Goal: Answer question/provide support: Share knowledge or assist other users

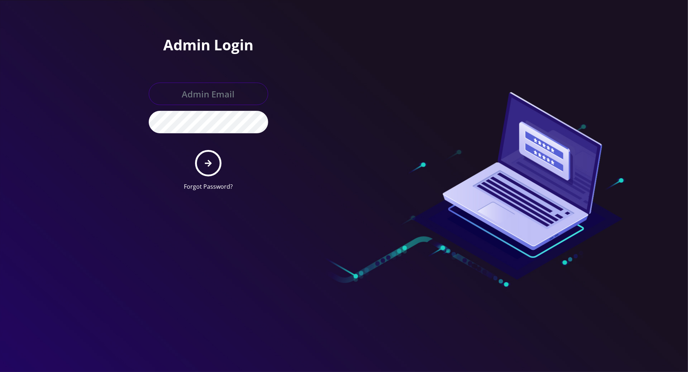
type input "tracy@teltik.com"
click at [208, 152] on button "submit" at bounding box center [208, 163] width 26 height 26
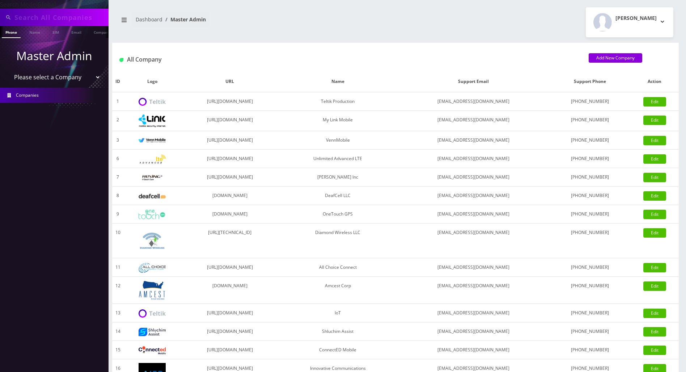
click at [70, 22] on input "text" at bounding box center [60, 18] width 92 height 14
paste input "[EMAIL_ADDRESS][DOMAIN_NAME]"
type input "[EMAIL_ADDRESS][DOMAIN_NAME]"
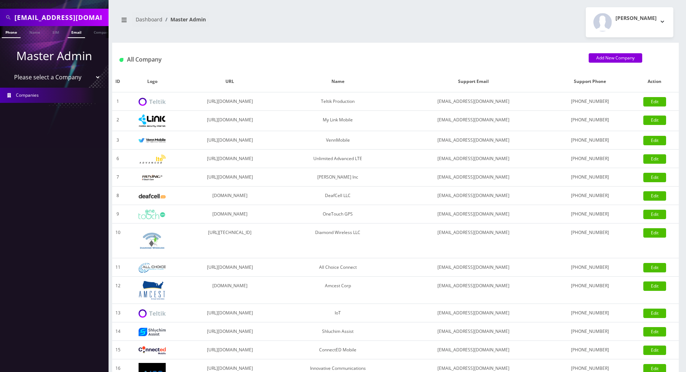
click at [73, 32] on link "Email" at bounding box center [76, 32] width 17 height 12
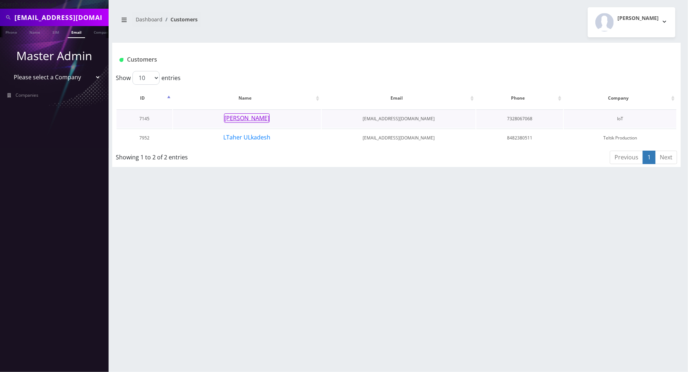
click at [249, 118] on button "[PERSON_NAME]" at bounding box center [247, 117] width 46 height 9
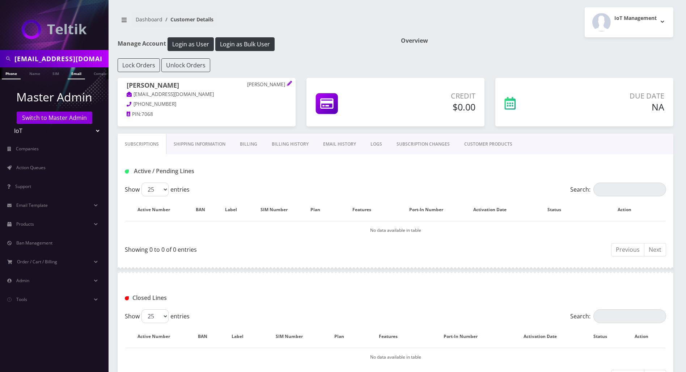
scroll to position [0, 3]
click at [77, 75] on link "Email" at bounding box center [72, 73] width 17 height 12
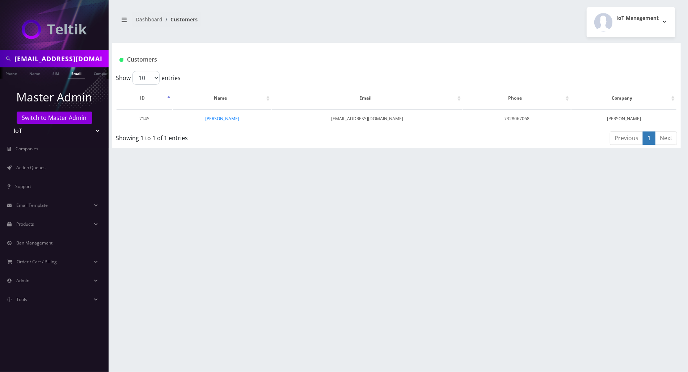
click at [77, 74] on link "Email" at bounding box center [76, 73] width 17 height 12
click at [217, 122] on td "[PERSON_NAME]" at bounding box center [222, 118] width 98 height 18
click at [230, 116] on link "[PERSON_NAME]" at bounding box center [222, 119] width 34 height 6
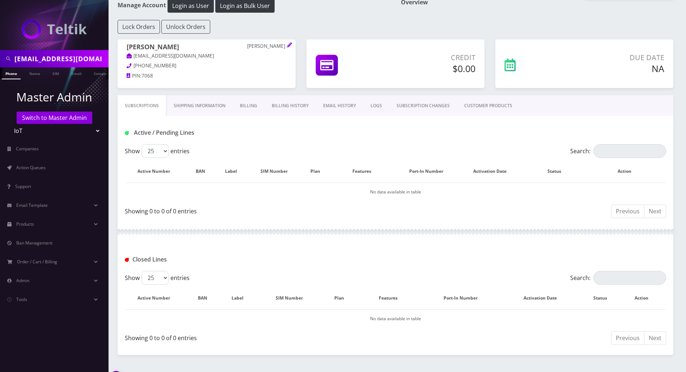
scroll to position [55, 0]
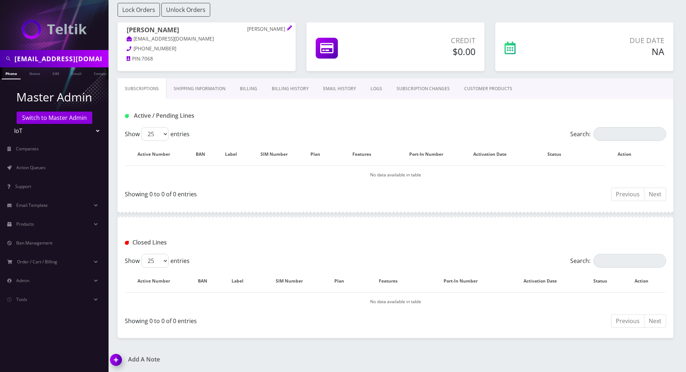
click at [249, 86] on link "Billing" at bounding box center [249, 88] width 32 height 21
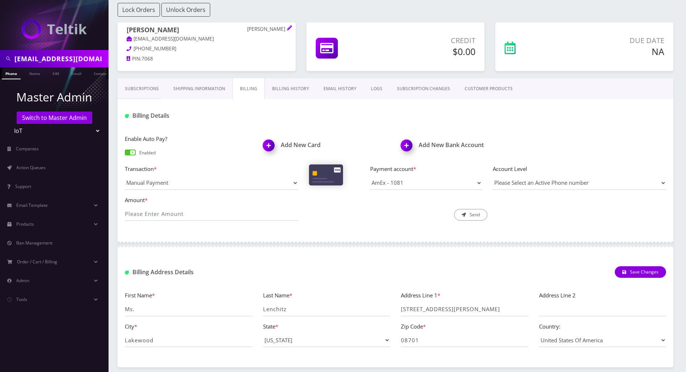
click at [288, 87] on link "Billing History" at bounding box center [290, 88] width 51 height 21
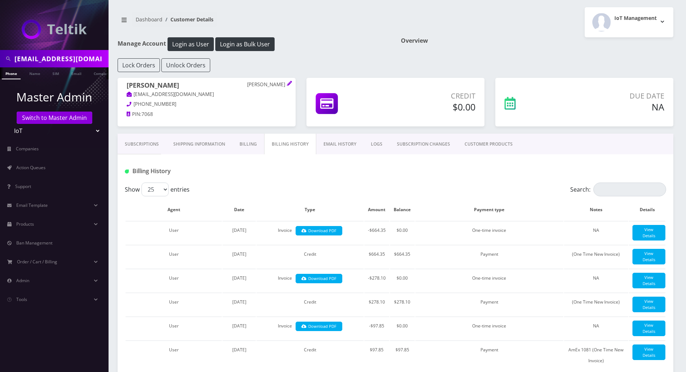
click at [138, 137] on link "Subscriptions" at bounding box center [142, 144] width 49 height 21
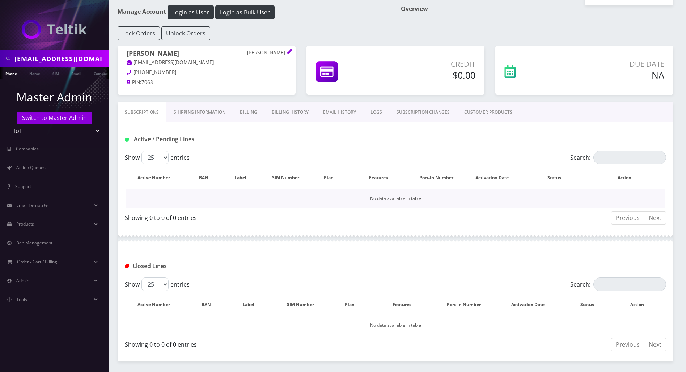
scroll to position [55, 0]
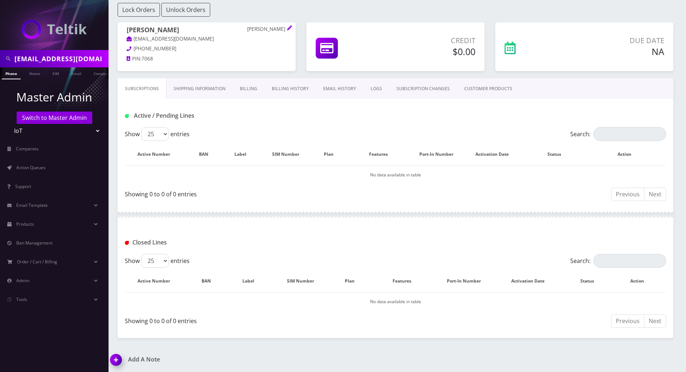
click at [285, 85] on link "Billing History" at bounding box center [290, 88] width 51 height 21
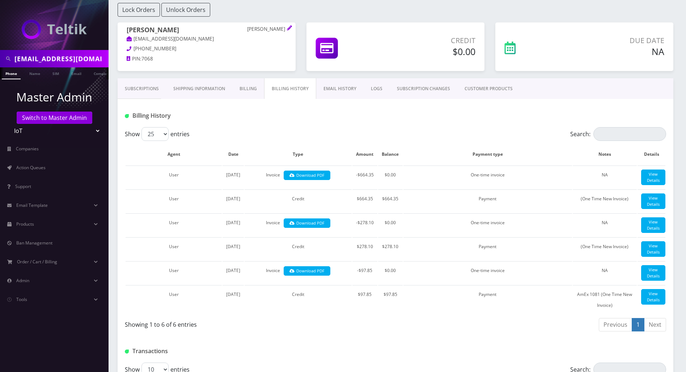
click at [246, 86] on link "Billing" at bounding box center [248, 88] width 32 height 21
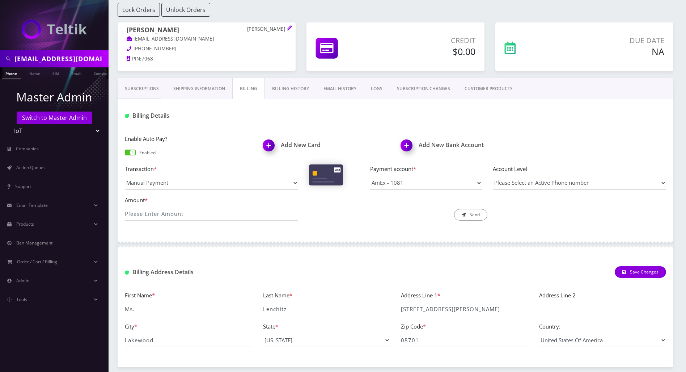
click at [131, 152] on span at bounding box center [130, 153] width 11 height 6
click at [125, 156] on input "checkbox" at bounding box center [125, 156] width 0 height 0
click at [292, 94] on link "Billing History" at bounding box center [290, 88] width 51 height 21
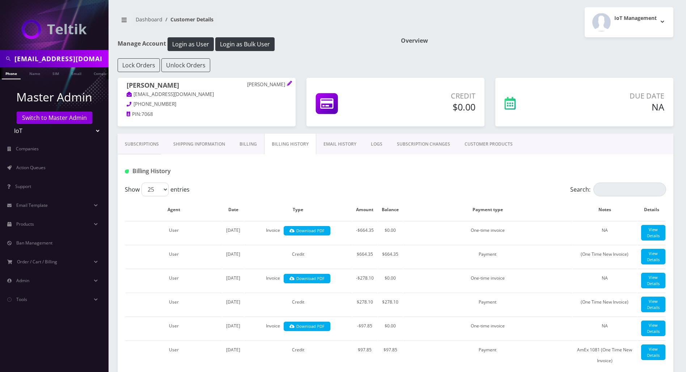
click at [136, 143] on link "Subscriptions" at bounding box center [142, 144] width 49 height 21
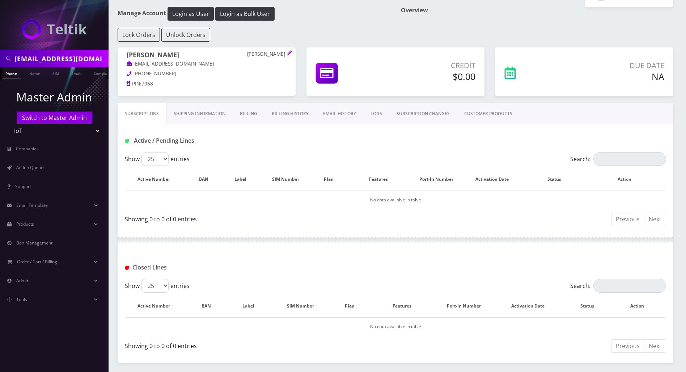
scroll to position [55, 0]
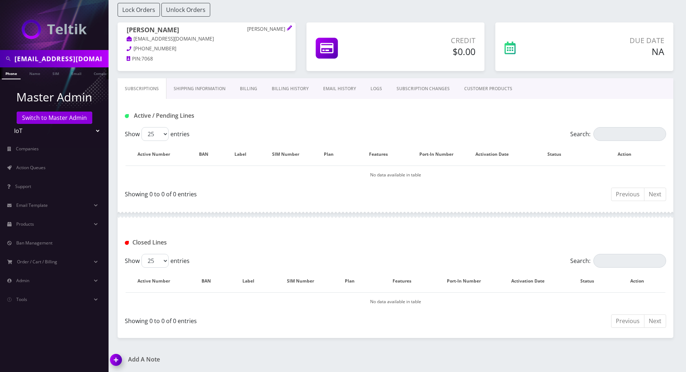
click at [242, 88] on link "Billing" at bounding box center [249, 88] width 32 height 21
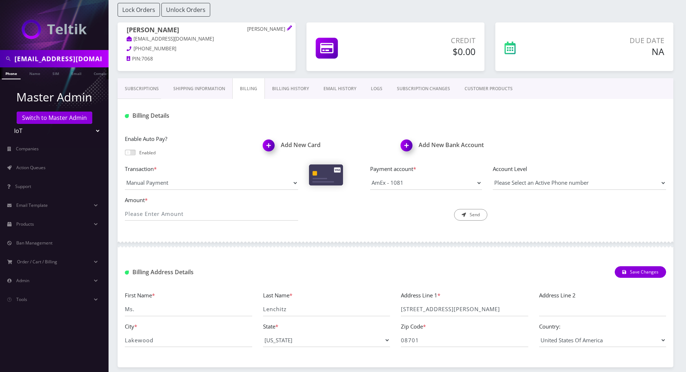
click at [241, 256] on div "Billing Address Details Save Changes" at bounding box center [396, 269] width 556 height 28
click at [129, 87] on link "Subscriptions" at bounding box center [142, 88] width 49 height 21
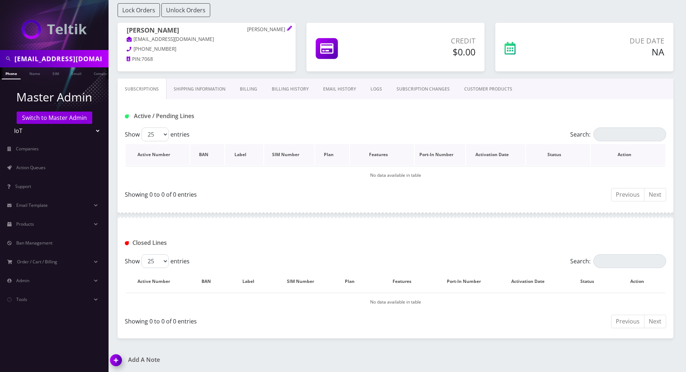
scroll to position [55, 0]
click at [249, 168] on td "No data available in table" at bounding box center [396, 174] width 540 height 18
click at [197, 91] on link "Shipping Information" at bounding box center [200, 88] width 66 height 21
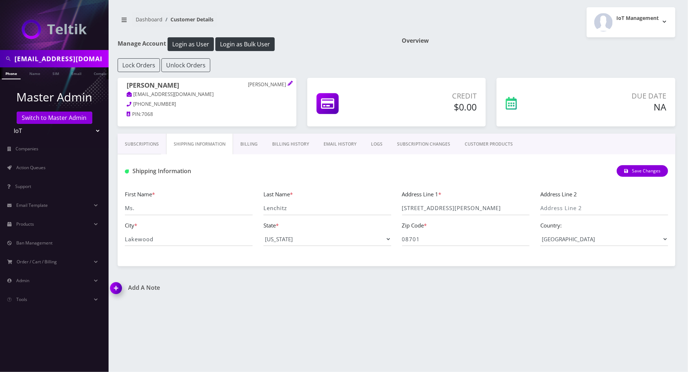
click at [376, 141] on link "LOGS" at bounding box center [377, 144] width 26 height 21
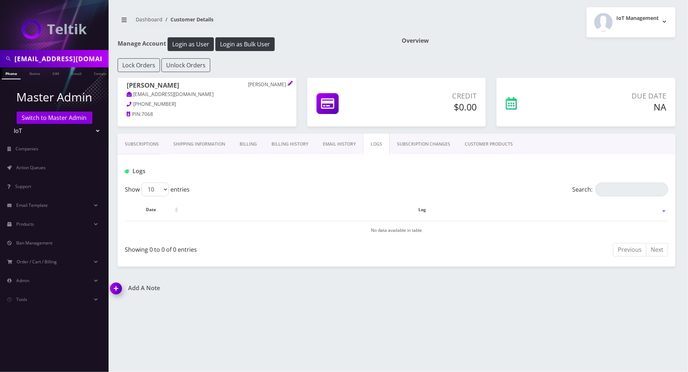
click at [429, 148] on link "SUBSCRIPTION CHANGES" at bounding box center [424, 144] width 68 height 21
click at [141, 144] on link "Subscriptions" at bounding box center [142, 144] width 49 height 21
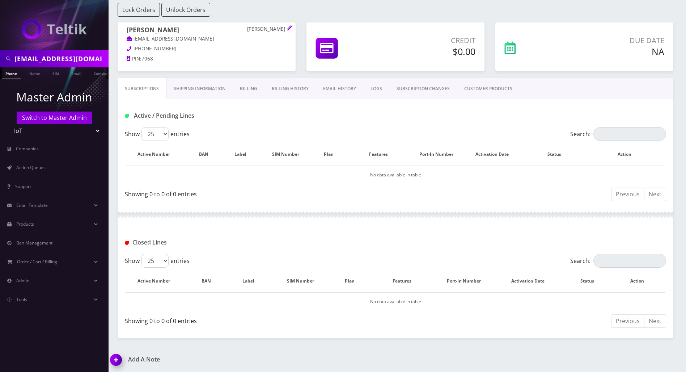
click at [113, 361] on img at bounding box center [117, 362] width 21 height 21
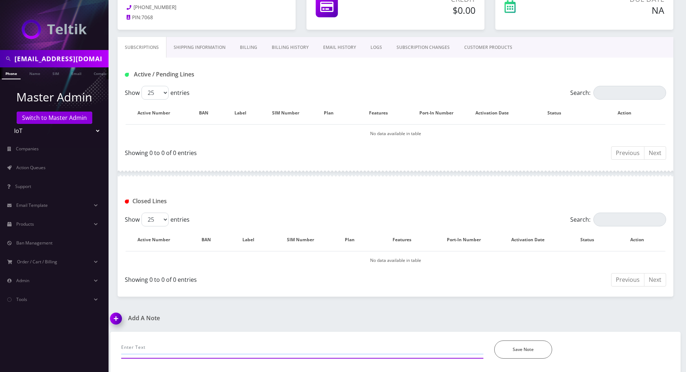
click at [167, 350] on input "text" at bounding box center [302, 347] width 362 height 14
paste input "Please cancel this line and do not recharge."
type input "emailed to Please cancel this line and do not recharge... disabled billing- the…"
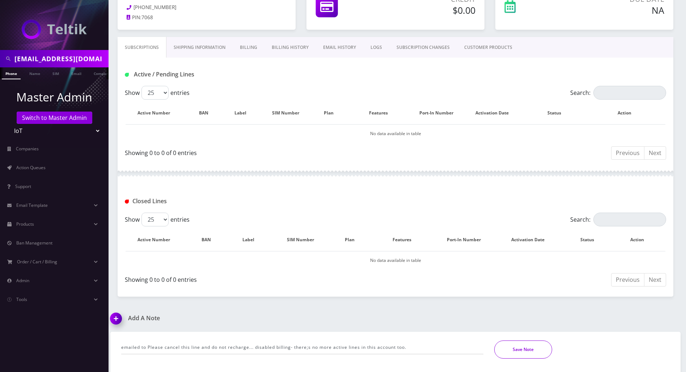
click at [524, 344] on button "Save Note" at bounding box center [524, 349] width 58 height 18
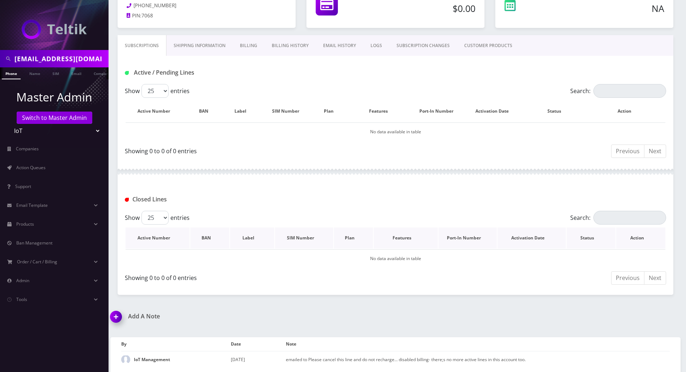
scroll to position [99, 0]
click at [77, 76] on link "Email" at bounding box center [76, 73] width 17 height 12
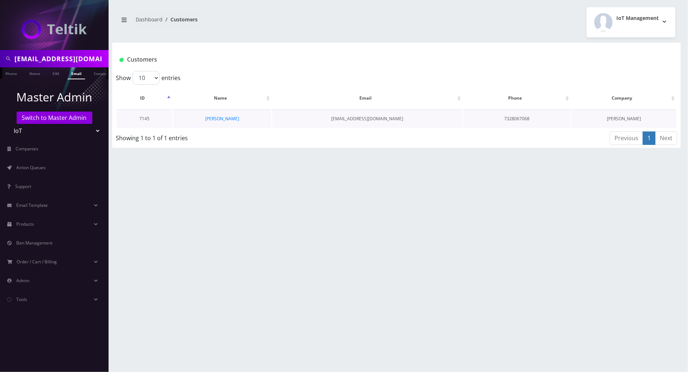
click at [228, 121] on td "[PERSON_NAME]" at bounding box center [222, 118] width 98 height 18
click at [224, 113] on td "[PERSON_NAME]" at bounding box center [222, 118] width 98 height 18
click at [225, 117] on link "[PERSON_NAME]" at bounding box center [222, 119] width 34 height 6
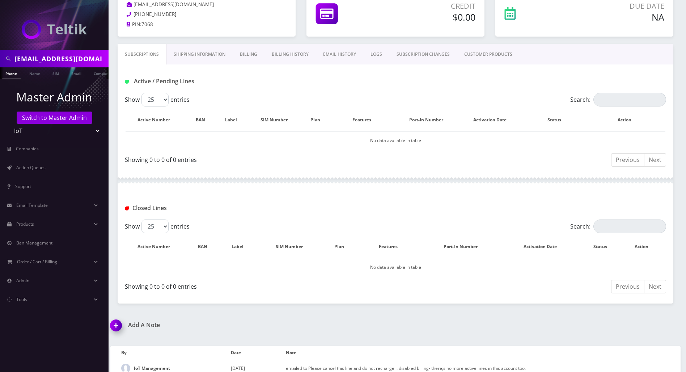
scroll to position [99, 0]
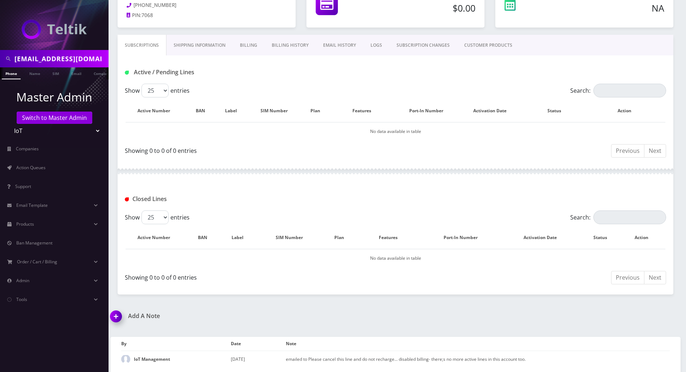
click at [198, 38] on link "Shipping Information" at bounding box center [200, 45] width 66 height 21
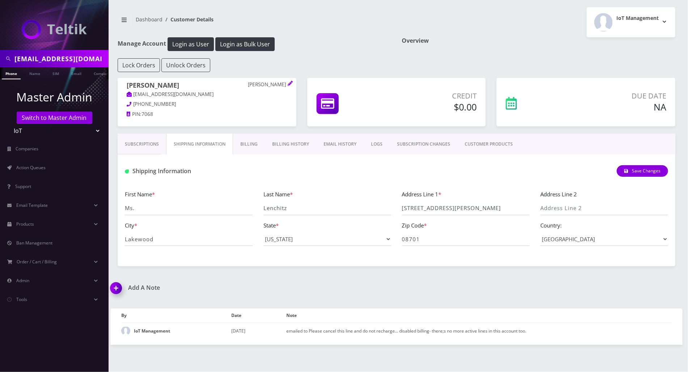
click at [141, 150] on link "Subscriptions" at bounding box center [142, 144] width 49 height 21
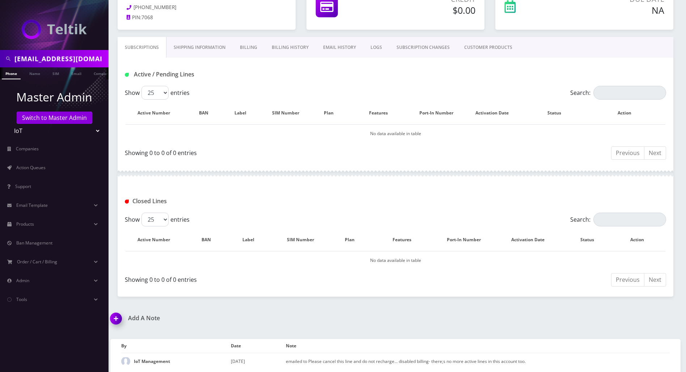
scroll to position [99, 0]
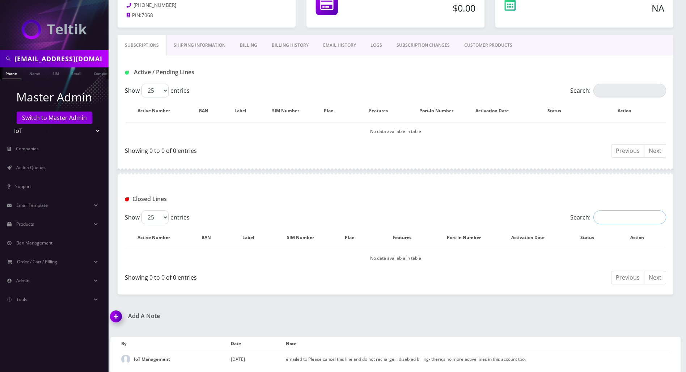
click at [604, 219] on input "Search:" at bounding box center [630, 217] width 73 height 14
click at [428, 190] on div "Closed Lines" at bounding box center [396, 196] width 556 height 28
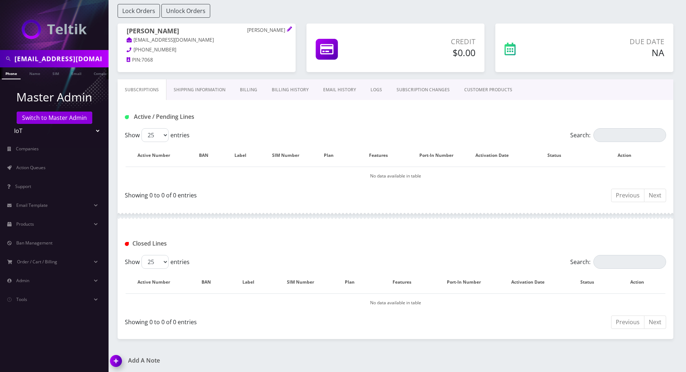
scroll to position [0, 0]
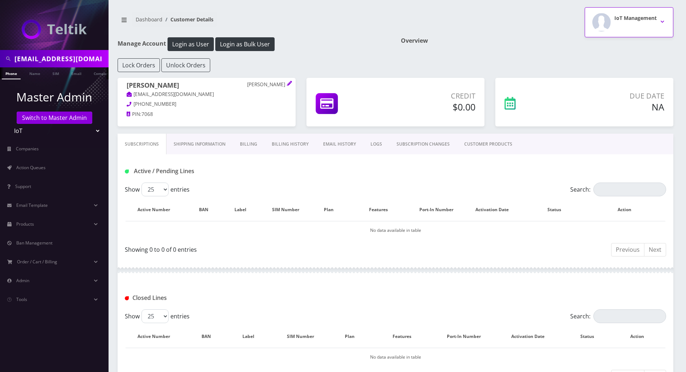
drag, startPoint x: 662, startPoint y: 21, endPoint x: 663, endPoint y: 25, distance: 3.7
click at [663, 25] on button "IoT Management" at bounding box center [629, 22] width 89 height 30
click at [609, 50] on link "Logout" at bounding box center [629, 46] width 89 height 10
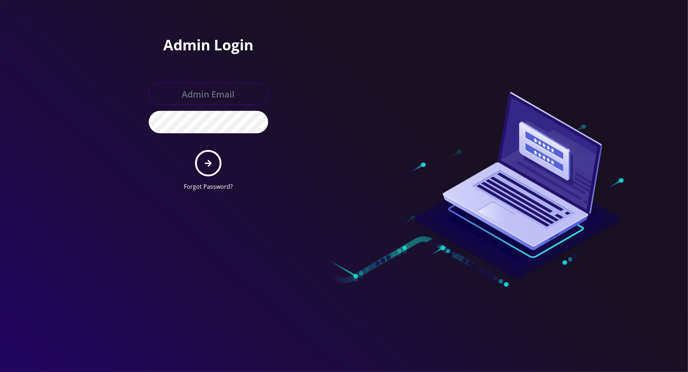
type input "[PERSON_NAME][EMAIL_ADDRESS][DOMAIN_NAME]"
drag, startPoint x: 213, startPoint y: 163, endPoint x: 218, endPoint y: 163, distance: 4.7
click at [214, 164] on button "submit" at bounding box center [208, 163] width 26 height 26
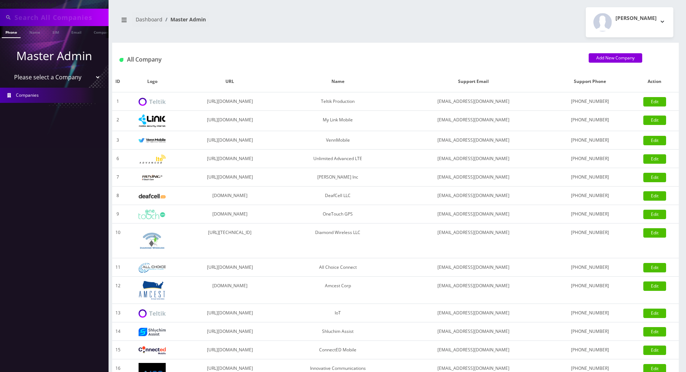
click at [72, 11] on input "text" at bounding box center [60, 18] width 92 height 14
paste input "[PHONE_NUMBER]"
click at [43, 18] on input "[PHONE_NUMBER]" at bounding box center [60, 18] width 92 height 14
click at [28, 16] on input "929-8846266" at bounding box center [60, 18] width 92 height 14
type input "9298846266"
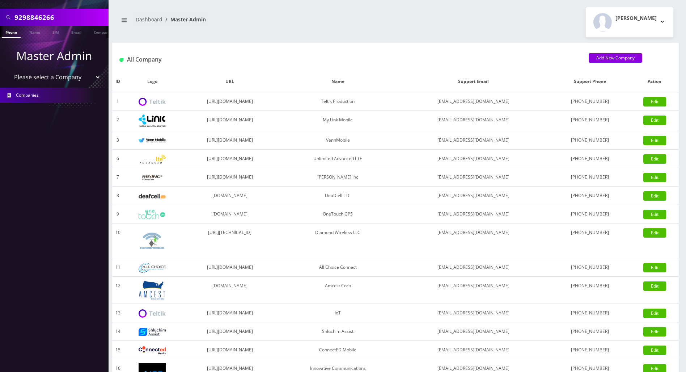
click at [13, 34] on link "Phone" at bounding box center [11, 32] width 19 height 12
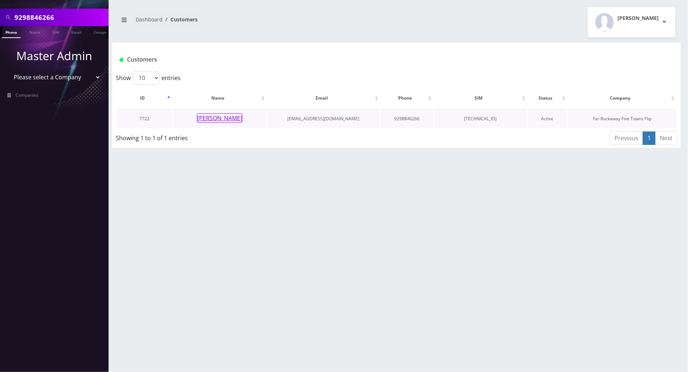
click at [223, 118] on button "[PERSON_NAME]" at bounding box center [220, 117] width 46 height 9
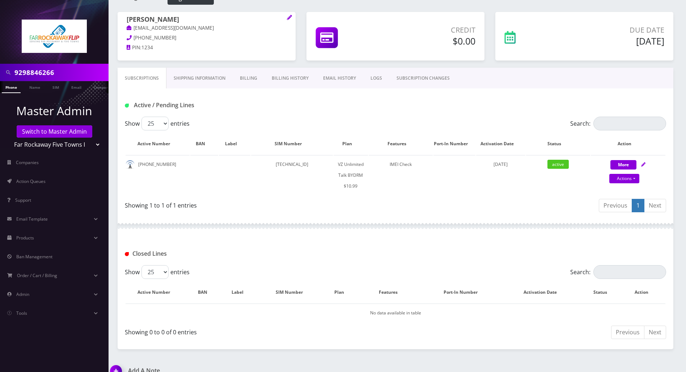
scroll to position [48, 0]
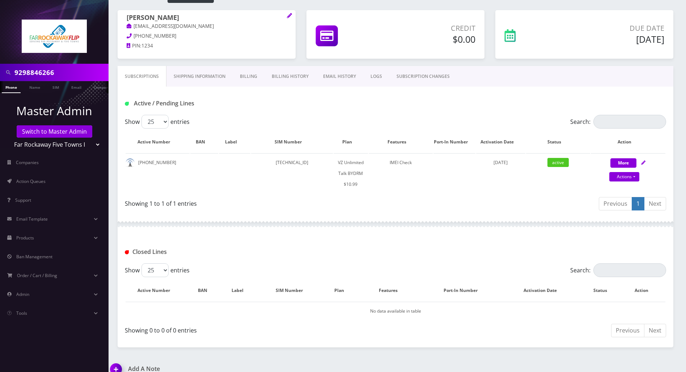
click at [284, 73] on link "Billing History" at bounding box center [290, 76] width 51 height 21
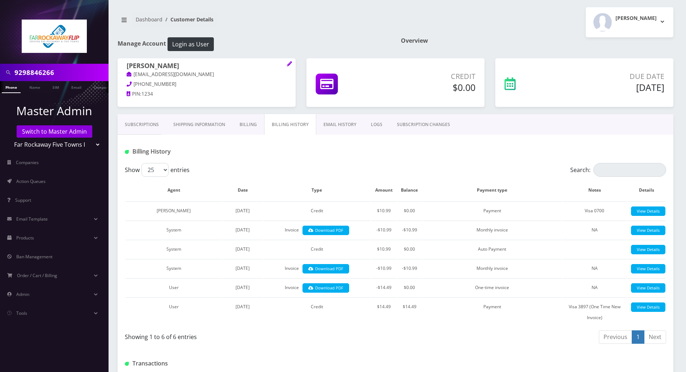
click at [143, 123] on link "Subscriptions" at bounding box center [142, 124] width 49 height 21
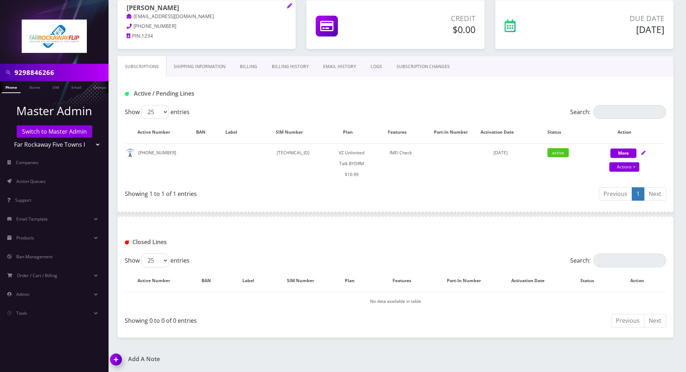
click at [117, 360] on img at bounding box center [117, 361] width 21 height 21
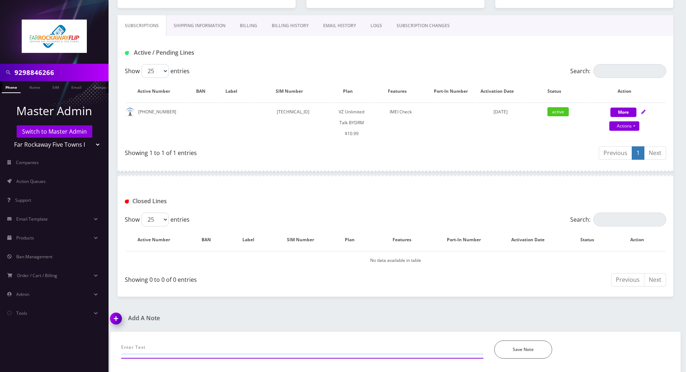
click at [190, 343] on input "text" at bounding box center [302, 347] width 362 height 14
paste input "Purchase Service Plan successfull, TT 4G Monthly Unlimited Voice Plan PIN 47756…"
type input "Purchase Service Plan successfull, TT 4G Monthly Unlimited Voice Plan PIN 47756…"
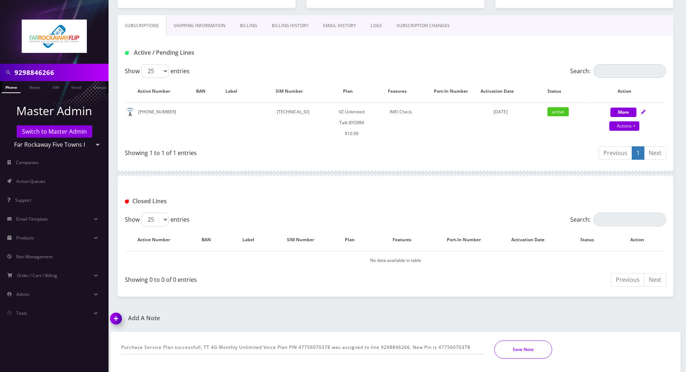
click at [520, 350] on button "Save Note" at bounding box center [524, 349] width 58 height 18
